Goal: Task Accomplishment & Management: Complete application form

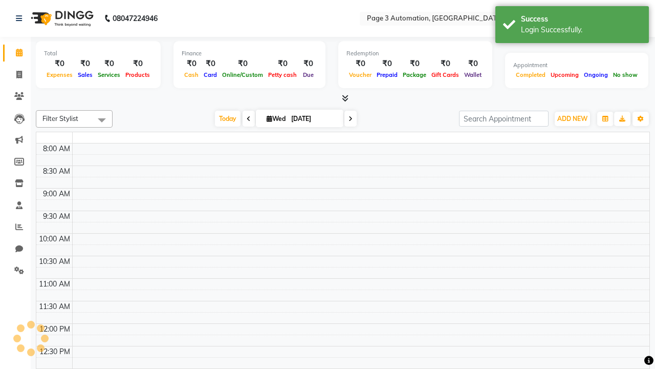
select select "en"
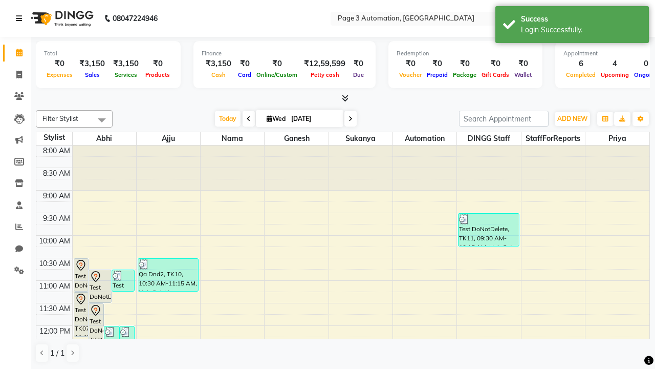
click at [21, 18] on icon at bounding box center [19, 18] width 6 height 7
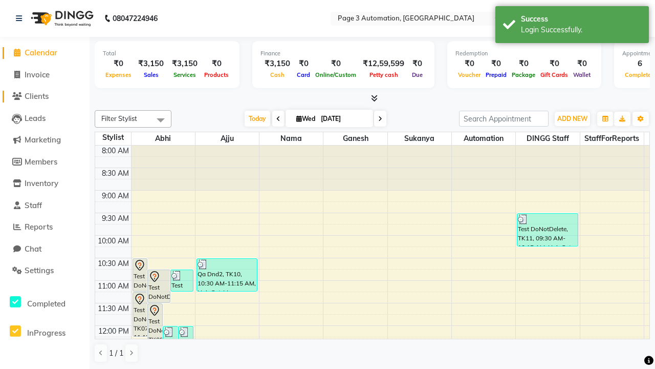
click at [45, 96] on span "Clients" at bounding box center [37, 96] width 24 height 10
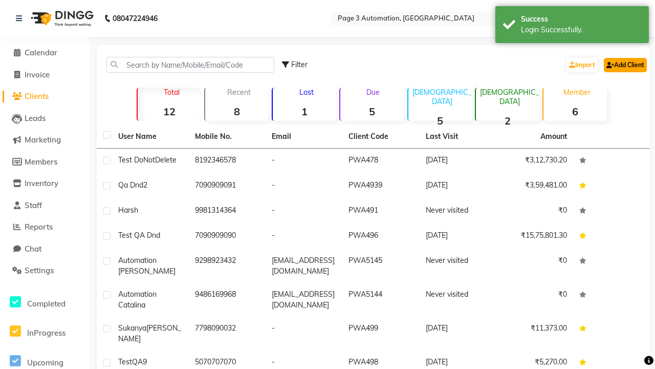
click at [624, 64] on link "Add Client" at bounding box center [625, 65] width 43 height 14
select select "22"
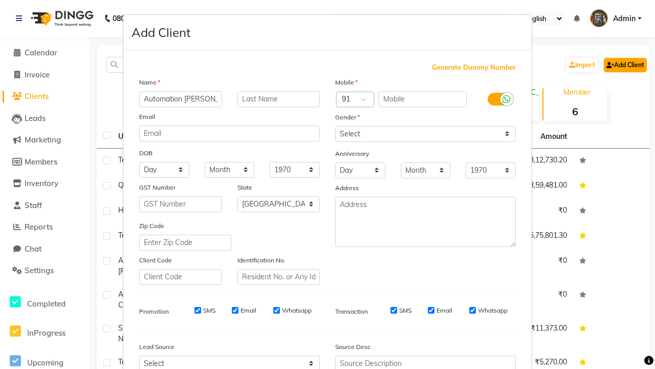
type input "Automation Tatyana"
type input "9251641974"
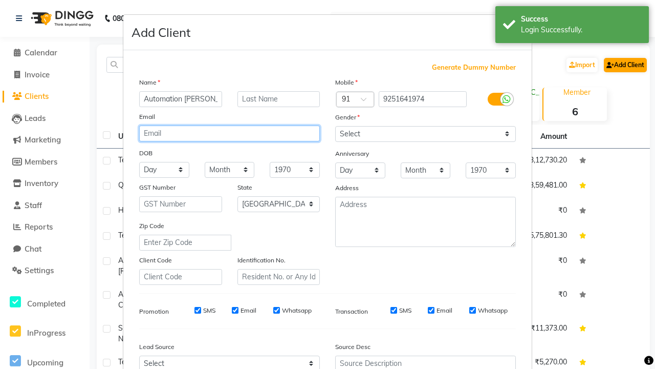
type input "GNGDwYLFtf@sA0F6.com"
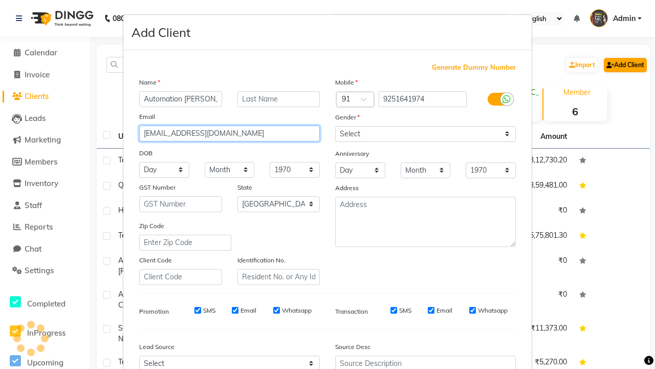
select select "male"
type input "GNGDwYLFtf@sA0F6.com"
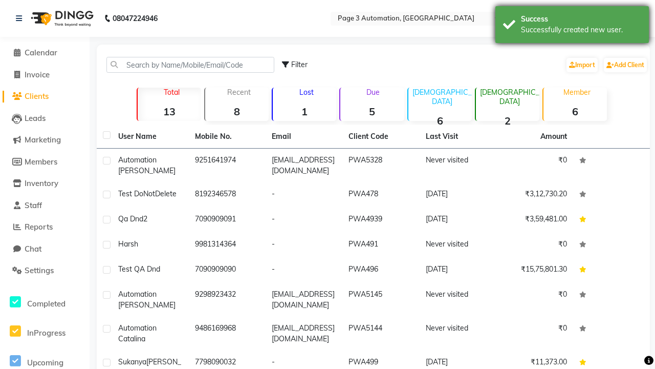
click at [572, 26] on div "Successfully created new user." at bounding box center [581, 30] width 120 height 11
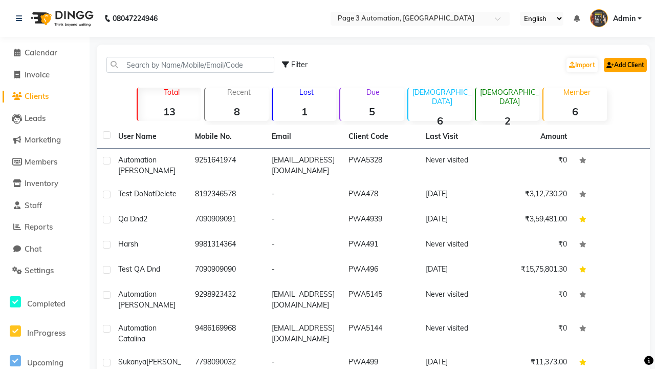
click at [624, 64] on link "Add Client" at bounding box center [625, 65] width 43 height 14
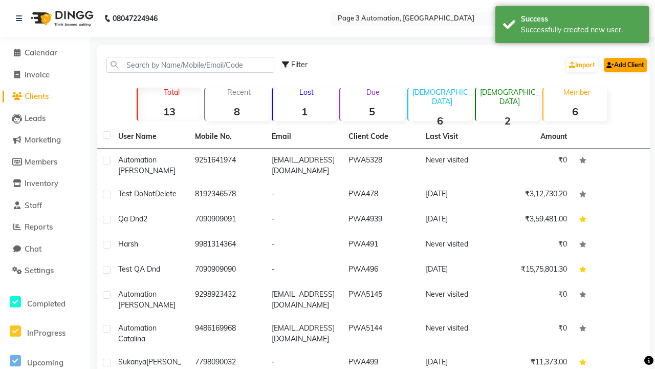
select select "22"
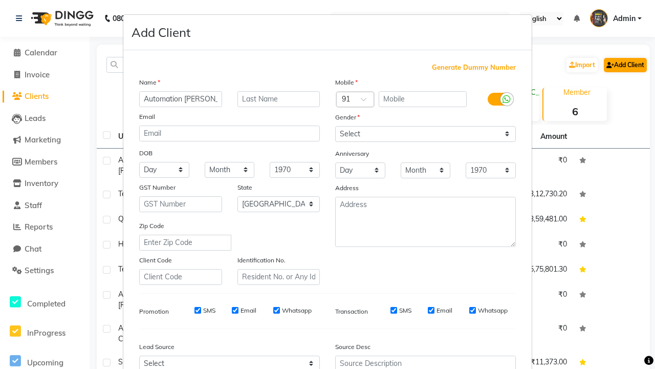
type input "Automation [PERSON_NAME]"
type input "9765354186"
type input "[EMAIL_ADDRESS][DOMAIN_NAME]"
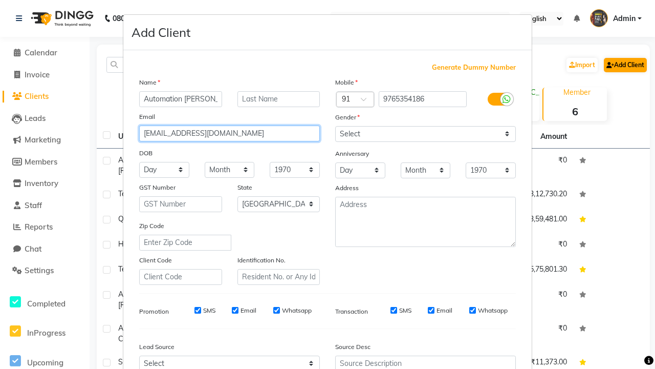
select select "male"
type input "[EMAIL_ADDRESS][DOMAIN_NAME]"
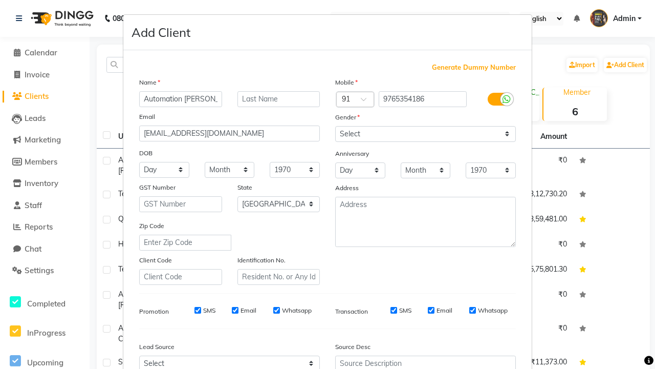
select select "3122"
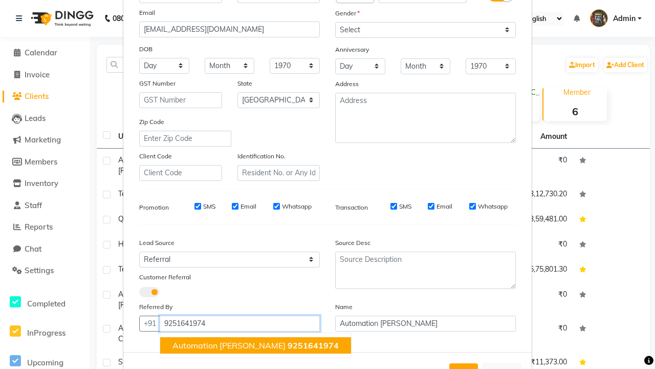
click at [239, 344] on span "Automation Tatyana" at bounding box center [228, 345] width 113 height 10
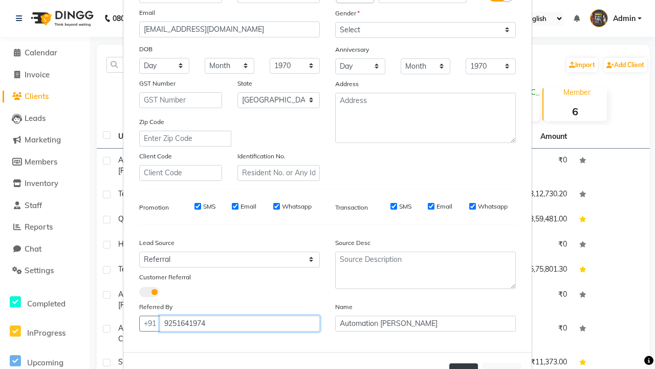
type input "9251641974"
click at [464, 363] on button "Add" at bounding box center [463, 372] width 29 height 18
select select
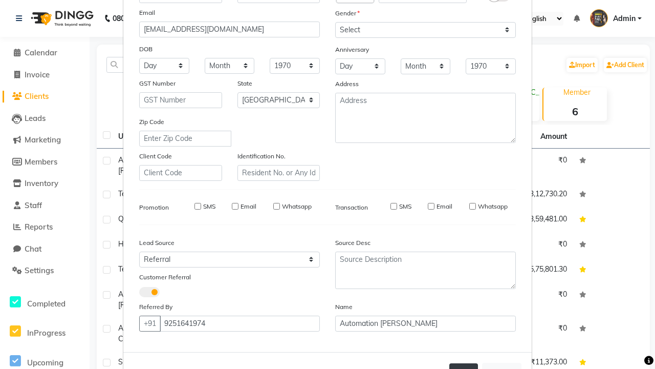
select select "null"
select select
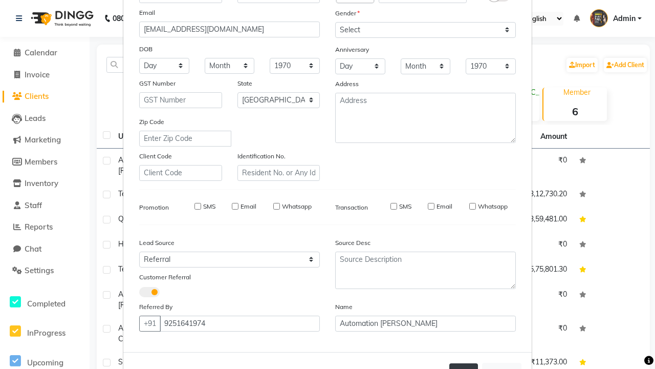
checkbox input "false"
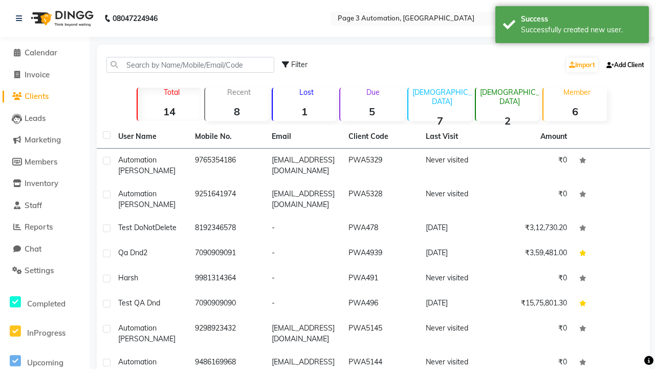
scroll to position [117, 0]
click at [572, 26] on div "Successfully created new user." at bounding box center [581, 30] width 120 height 11
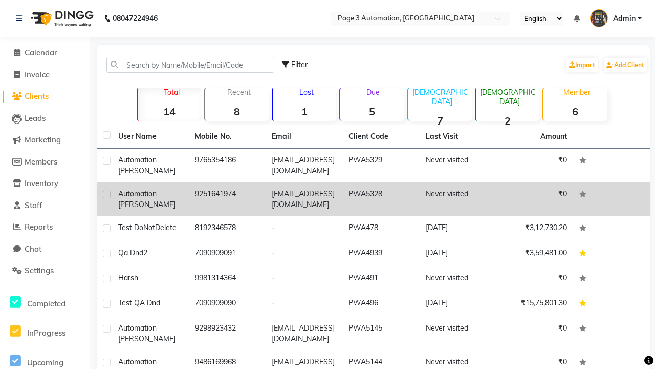
click at [106, 194] on label at bounding box center [107, 194] width 8 height 8
click at [106, 194] on input "checkbox" at bounding box center [106, 194] width 7 height 7
checkbox input "true"
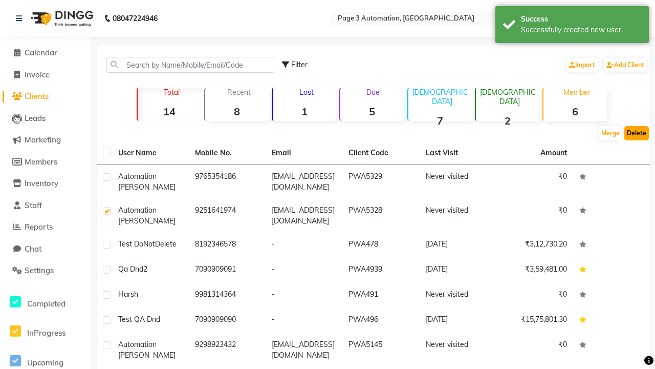
click at [637, 133] on button "Delete" at bounding box center [636, 133] width 25 height 14
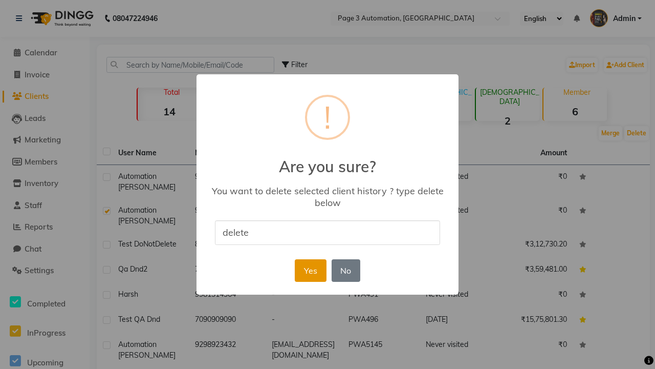
type input "delete"
click at [310, 270] on button "Yes" at bounding box center [310, 270] width 31 height 23
